Goal: Information Seeking & Learning: Learn about a topic

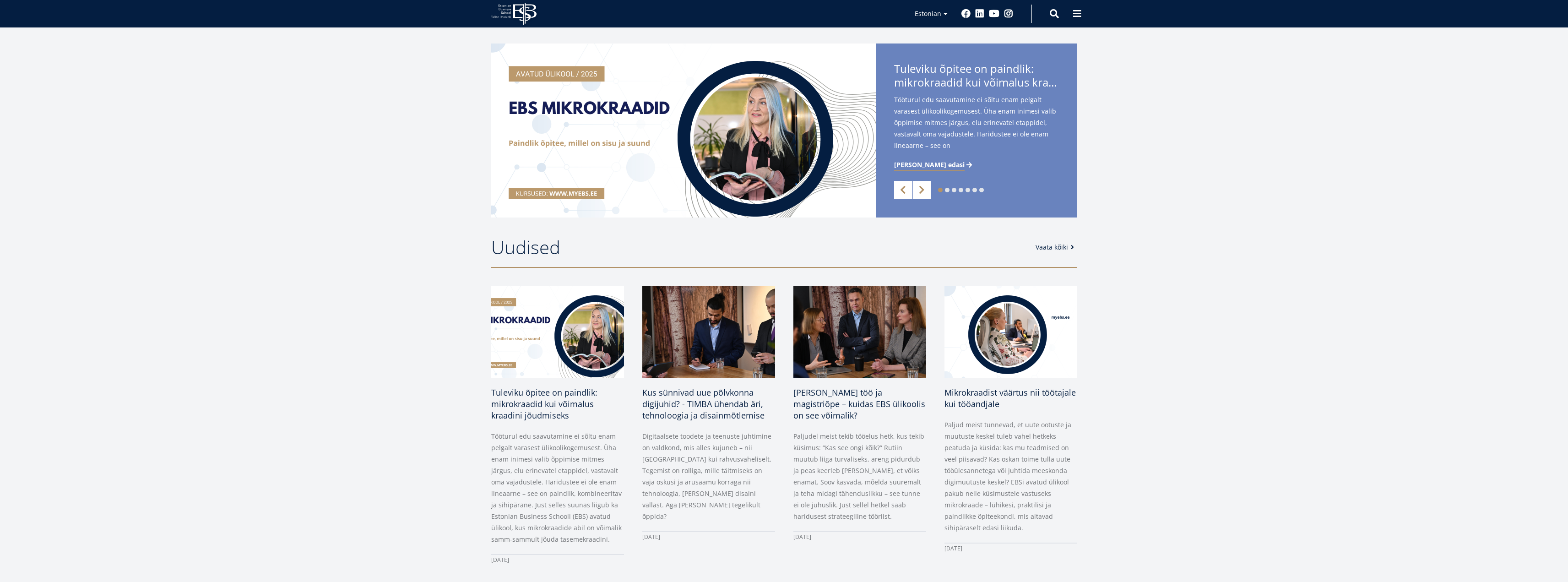
scroll to position [229, 0]
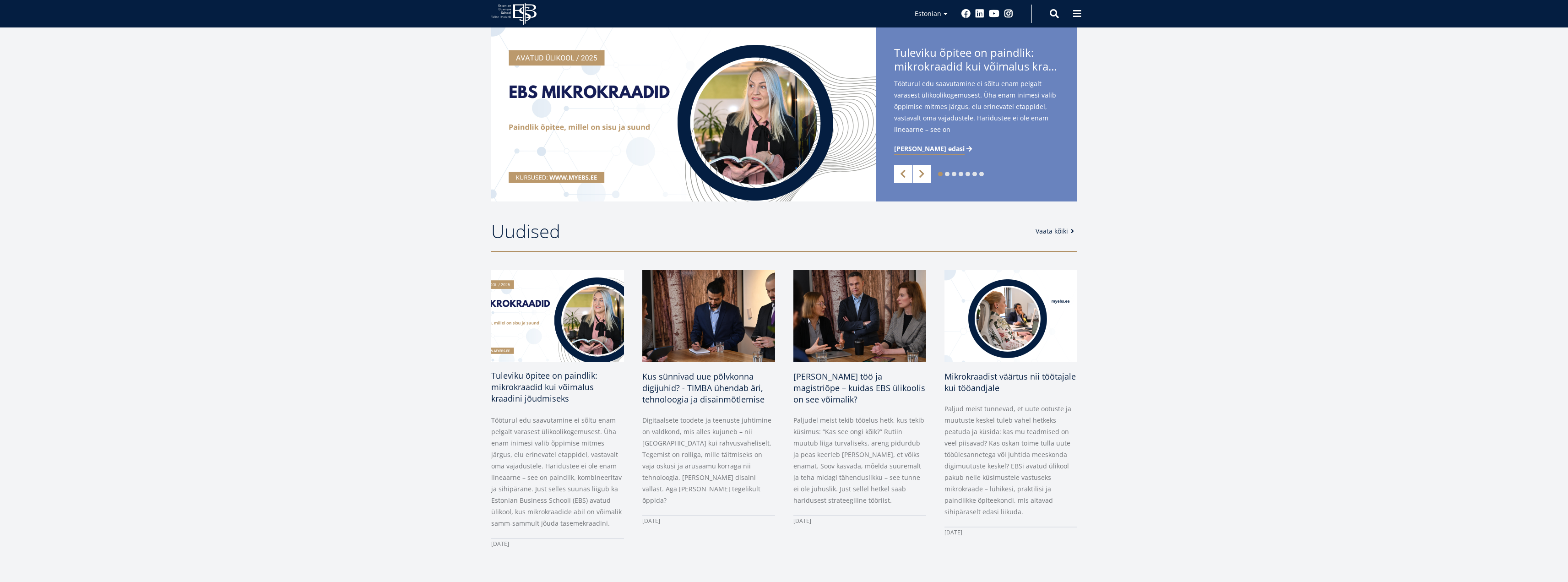
click at [528, 387] on span "Tuleviku õpitee on paindlik: mikrokraadid kui võimalus kraadini jõudmiseks" at bounding box center [544, 387] width 106 height 34
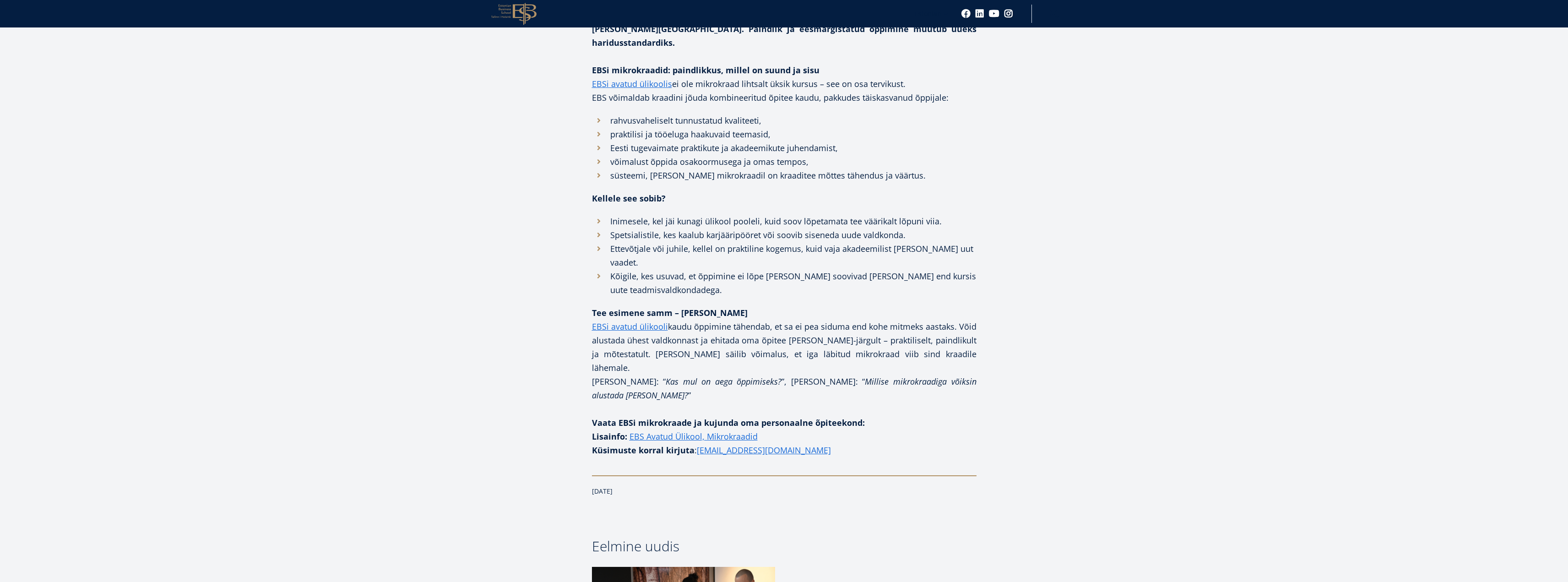
scroll to position [961, 0]
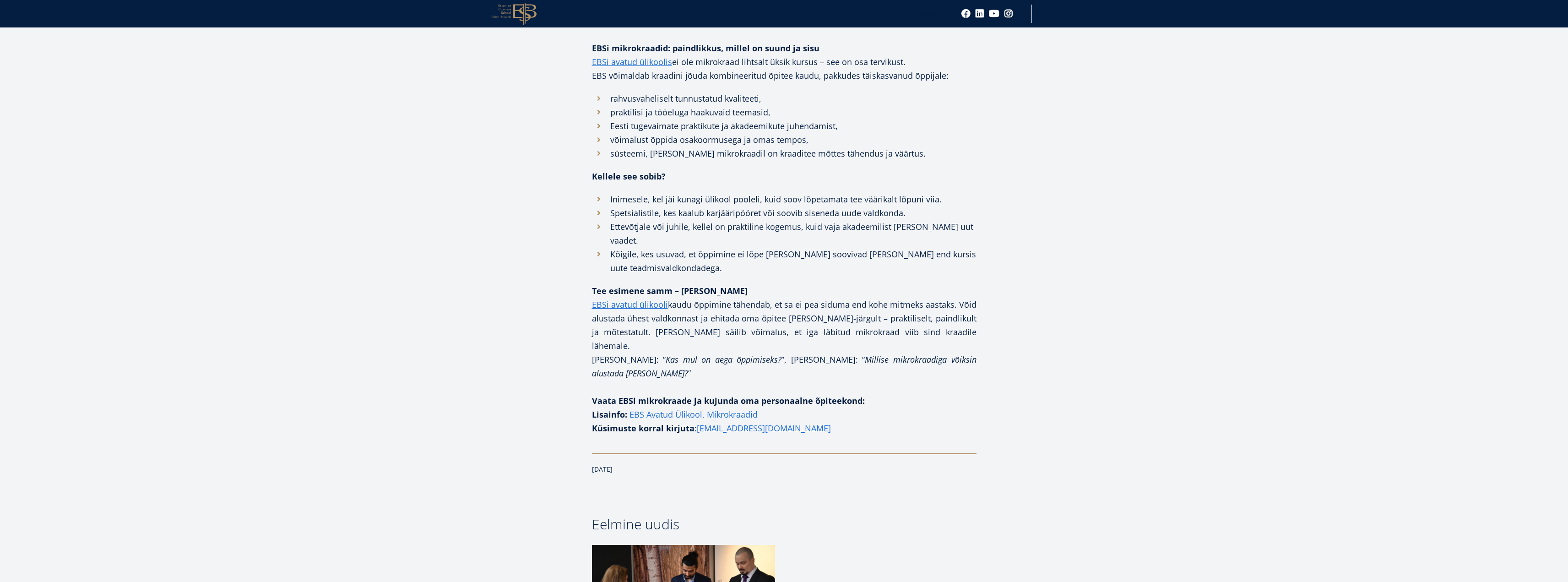
click at [717, 407] on link "EBS Avatud Ülikool, Mikrokraadid" at bounding box center [693, 414] width 128 height 14
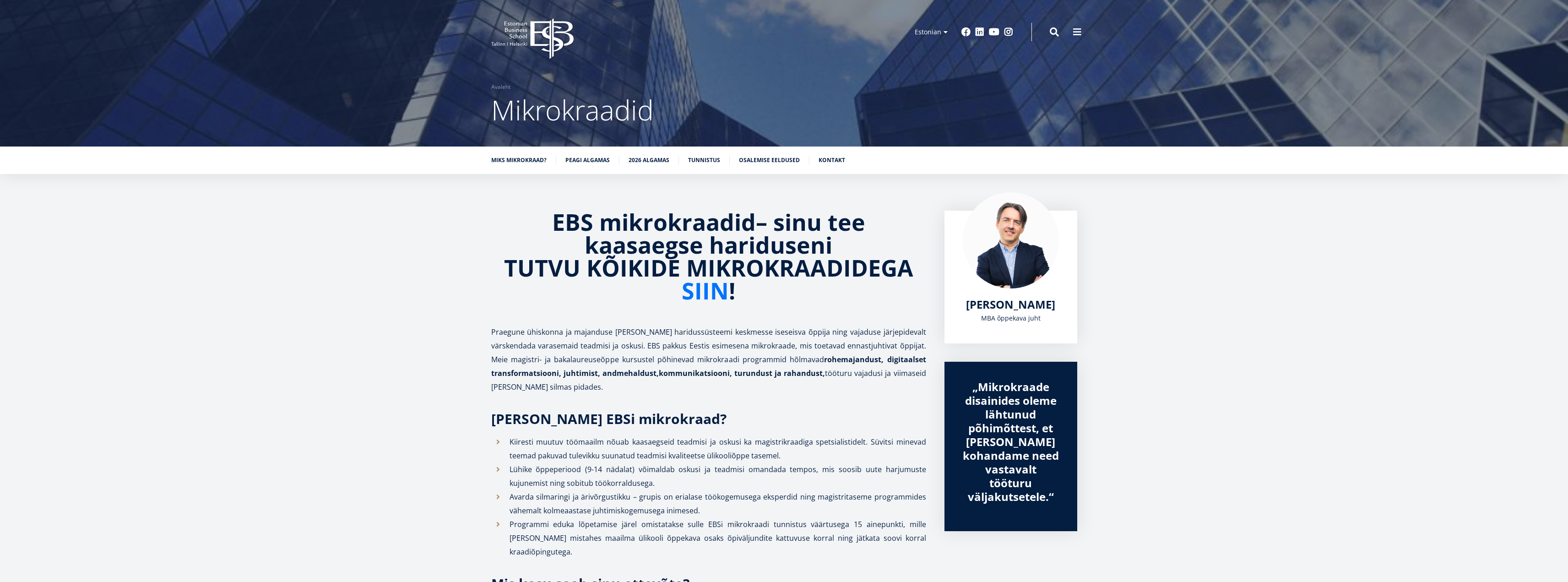
click at [700, 289] on link "SIIN" at bounding box center [705, 291] width 47 height 23
